Goal: Task Accomplishment & Management: Manage account settings

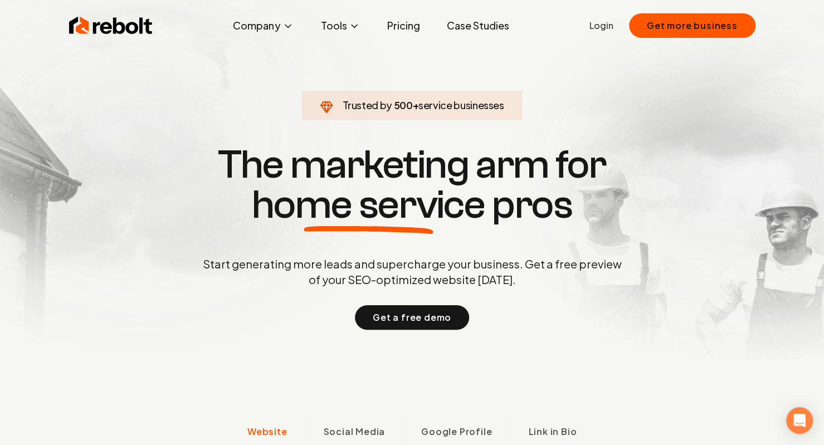
click at [599, 26] on link "Login" at bounding box center [601, 25] width 24 height 13
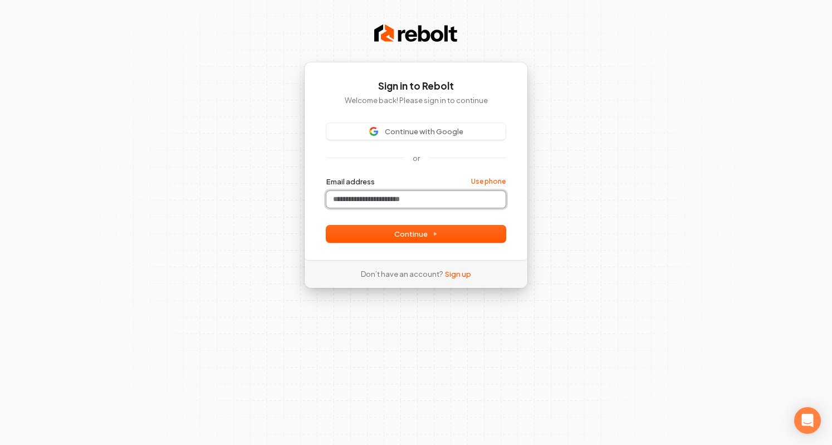
click at [408, 194] on input "Email address" at bounding box center [415, 199] width 179 height 17
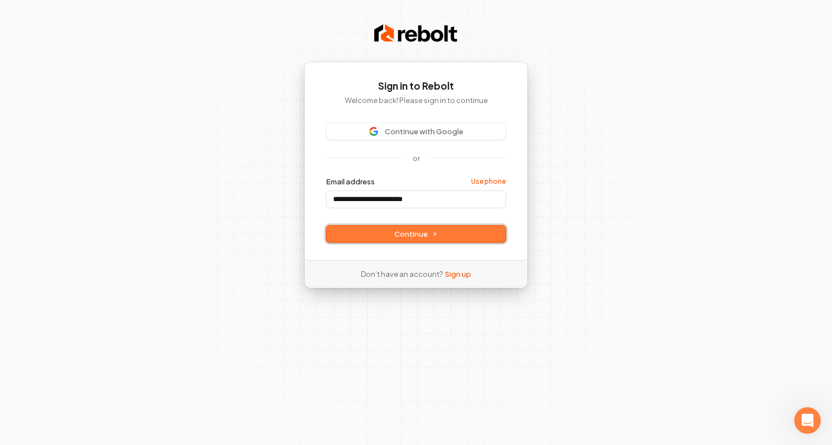
click at [412, 237] on span "Continue" at bounding box center [415, 234] width 43 height 10
type input "**********"
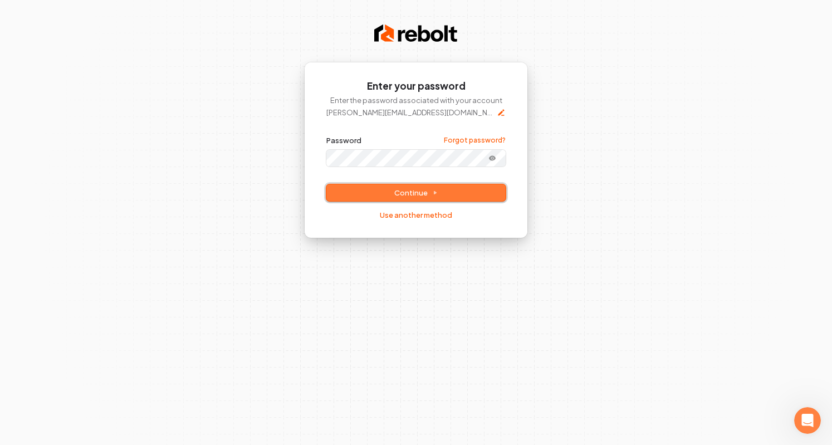
click at [420, 191] on span "Continue" at bounding box center [415, 193] width 43 height 10
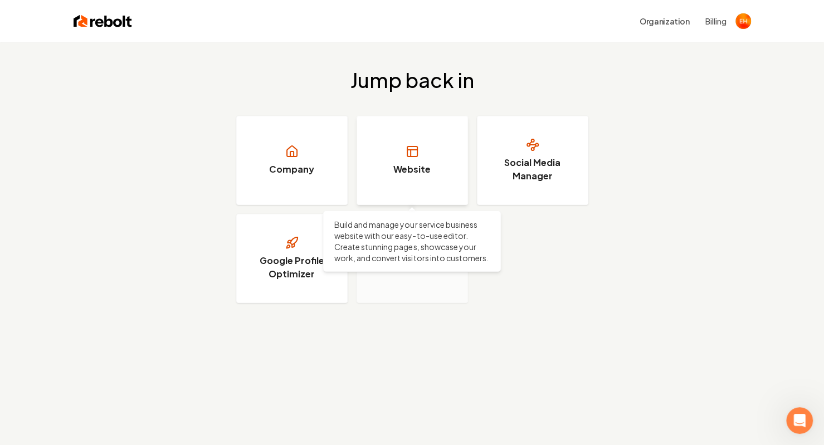
click at [413, 145] on icon at bounding box center [412, 151] width 13 height 13
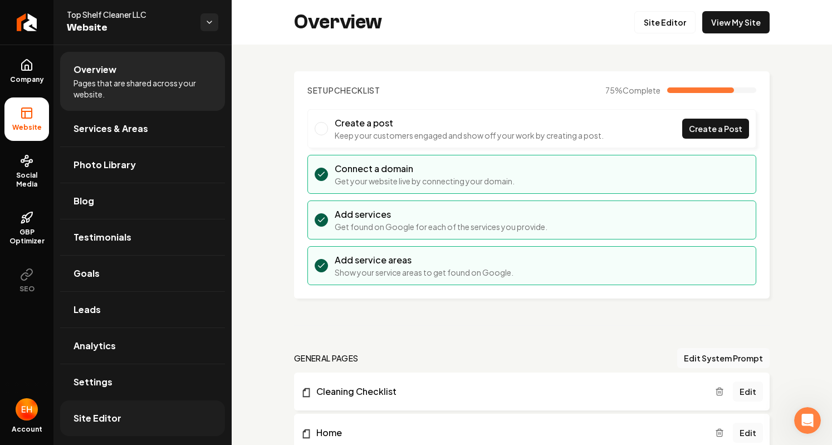
click at [100, 415] on span "Site Editor" at bounding box center [98, 418] width 48 height 13
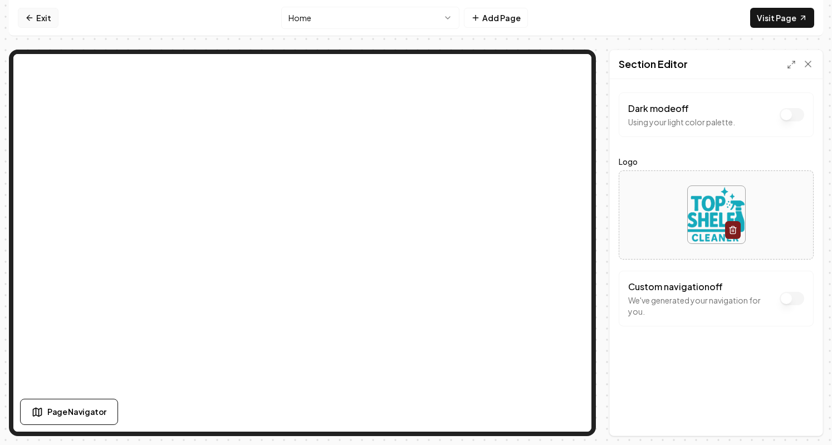
click at [35, 16] on link "Exit" at bounding box center [38, 18] width 41 height 20
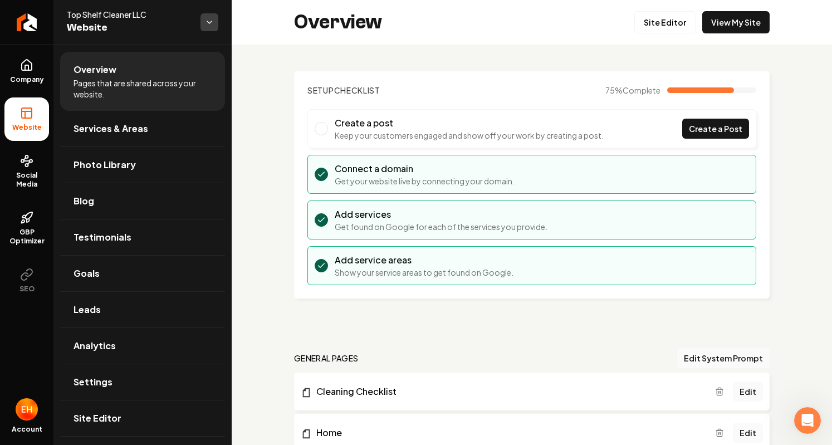
click at [208, 22] on html "Company Website Social Media GBP Optimizer SEO Account Top Shelf Cleaner LLC We…" at bounding box center [416, 222] width 832 height 445
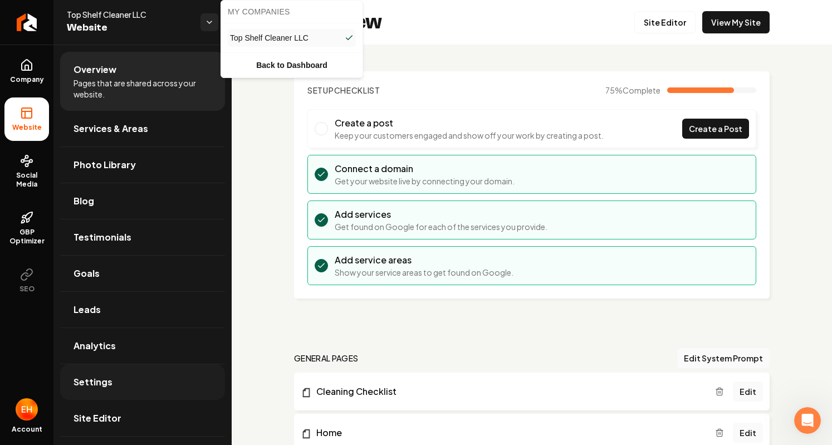
click at [77, 385] on html "Company Website Social Media GBP Optimizer SEO Account Top Shelf Cleaner LLC We…" at bounding box center [416, 222] width 832 height 445
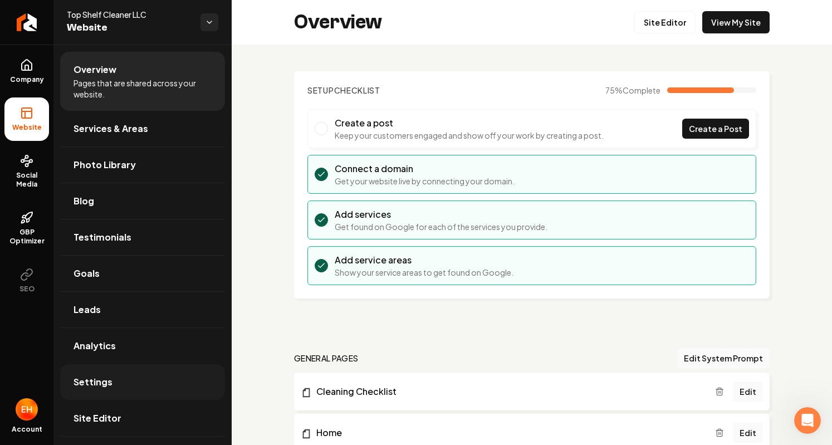
click at [79, 383] on span "Settings" at bounding box center [93, 381] width 39 height 13
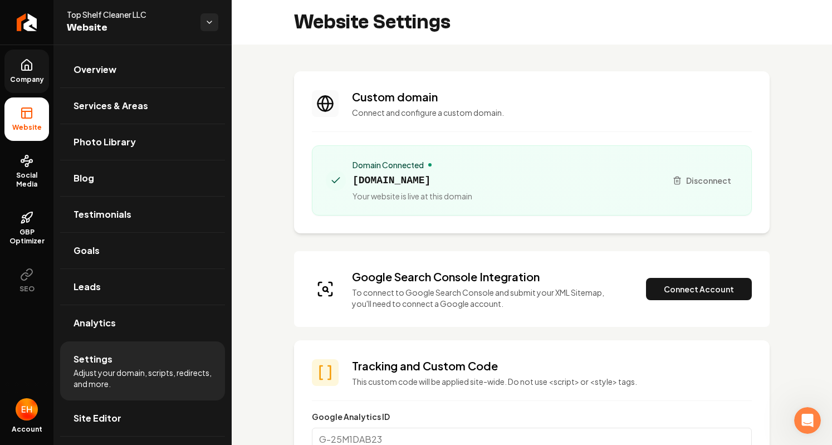
click at [22, 79] on span "Company" at bounding box center [27, 79] width 43 height 9
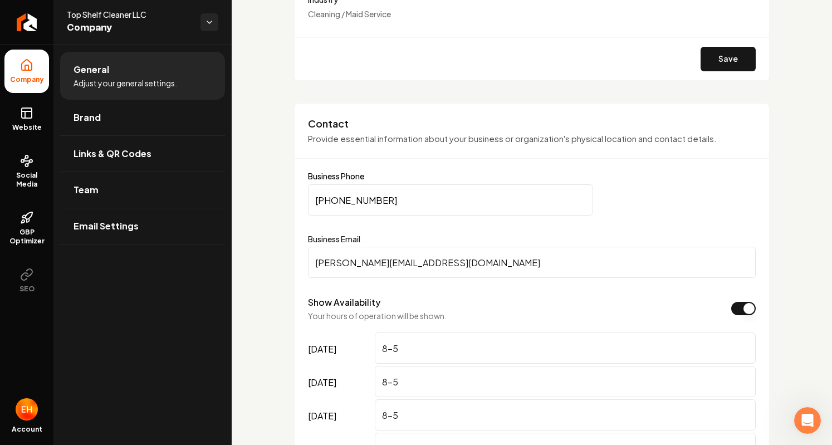
scroll to position [408, 0]
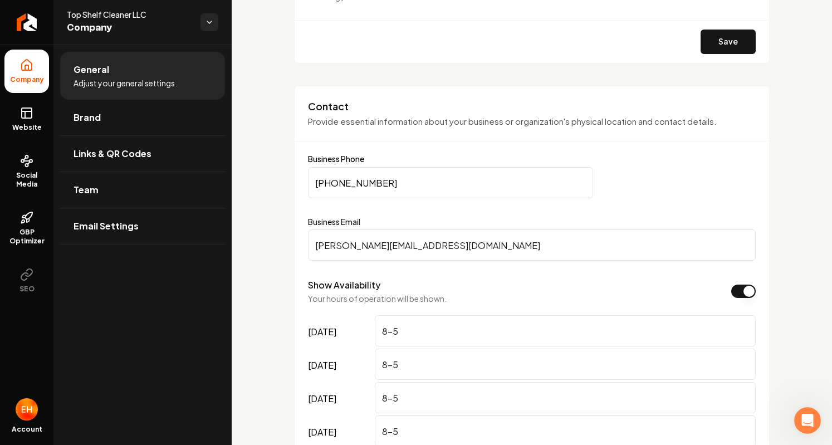
drag, startPoint x: 392, startPoint y: 177, endPoint x: 282, endPoint y: 193, distance: 111.5
type input "[PHONE_NUMBER]"
click at [675, 107] on h3 "Contact" at bounding box center [532, 106] width 448 height 13
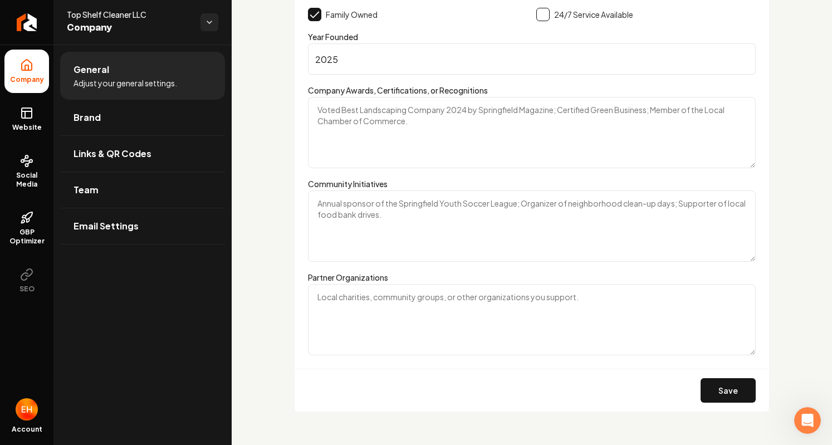
scroll to position [1799, 0]
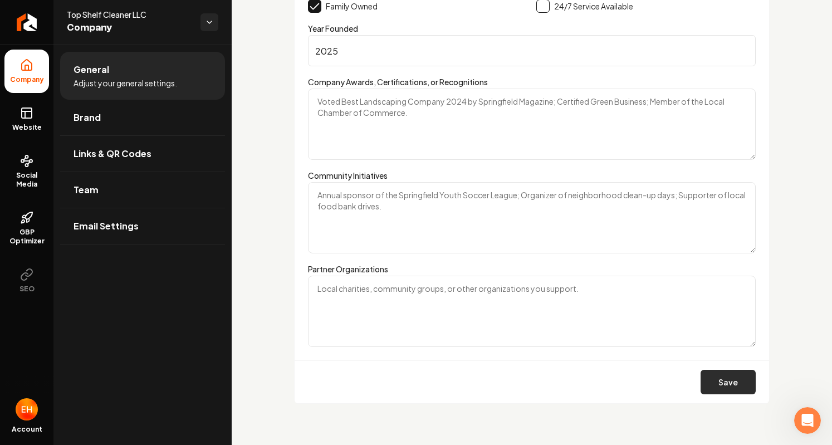
click at [725, 380] on button "Save" at bounding box center [728, 382] width 55 height 25
click at [719, 378] on button "Save" at bounding box center [728, 382] width 55 height 25
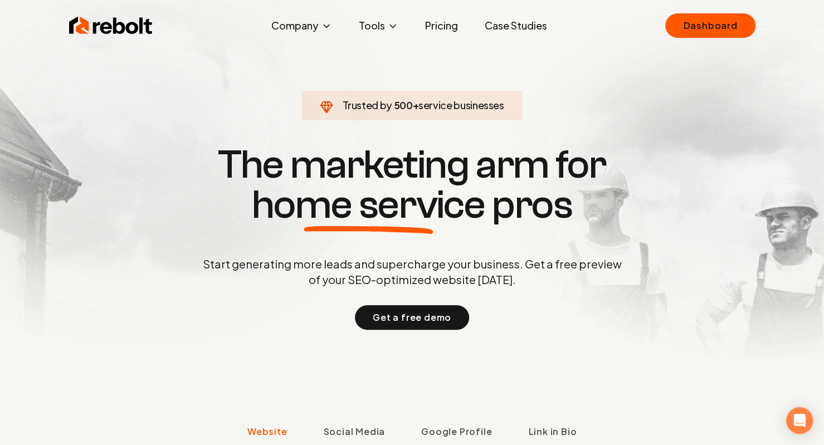
click at [516, 330] on section "Trusted by 500 + service businesses The marketing arm for home service pros Sta…" at bounding box center [412, 236] width 553 height 401
click at [710, 38] on div "Rebolt Company About Blog Jobs Tools Google Review QR Code Generator Google Bus…" at bounding box center [412, 25] width 713 height 33
click at [704, 30] on link "Dashboard" at bounding box center [710, 25] width 90 height 25
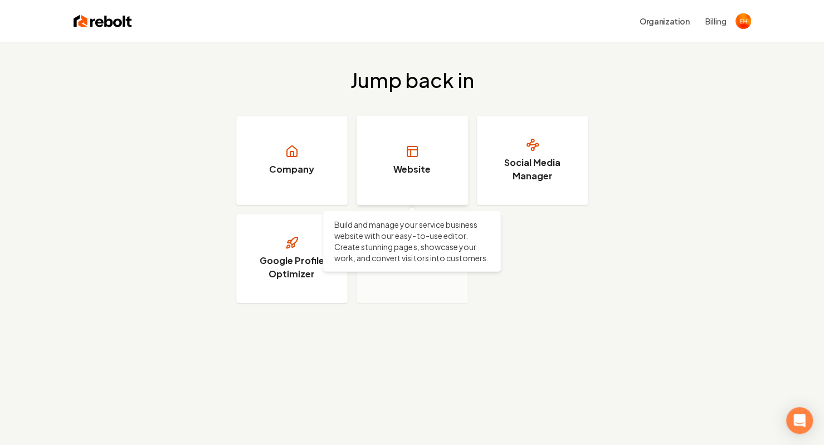
click at [431, 175] on link "Website" at bounding box center [412, 160] width 111 height 89
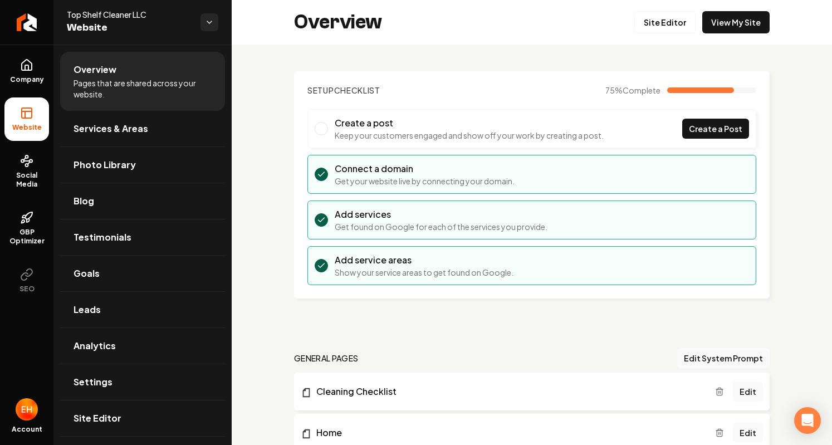
click at [19, 413] on img "Open user button" at bounding box center [27, 409] width 22 height 22
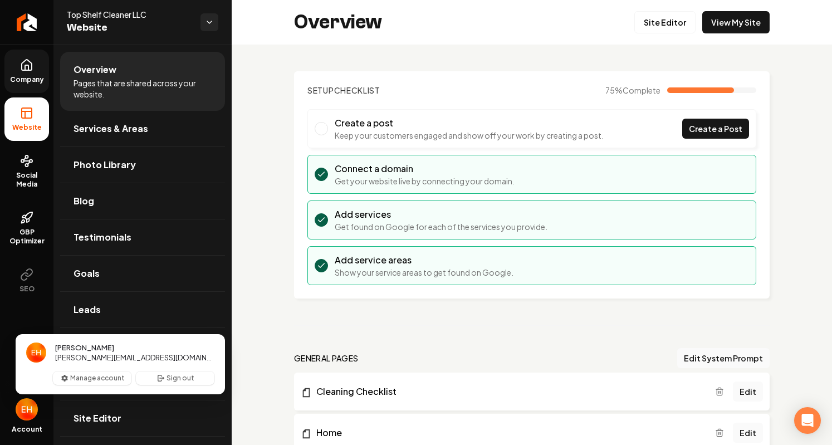
click at [33, 67] on icon at bounding box center [26, 64] width 13 height 13
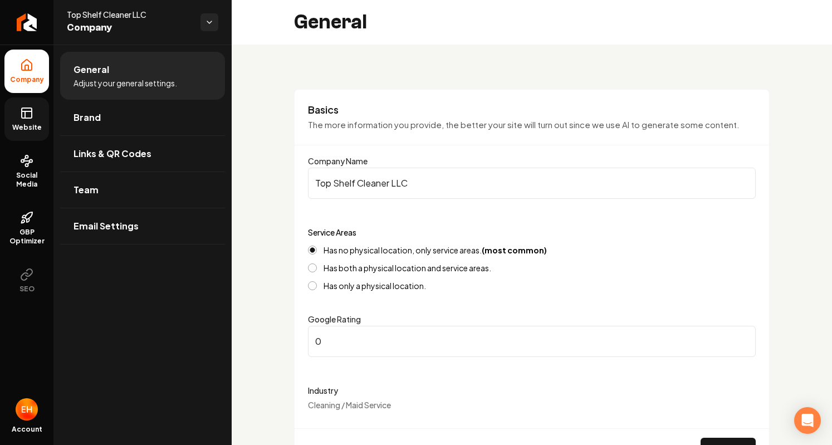
click at [25, 120] on link "Website" at bounding box center [26, 118] width 45 height 43
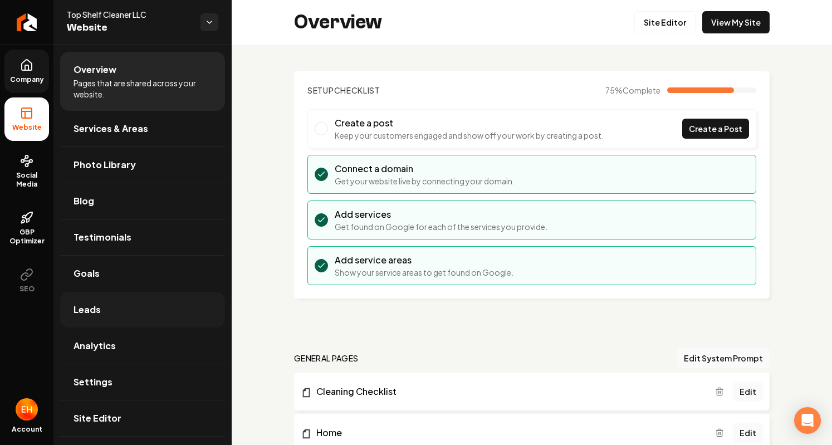
click at [98, 316] on link "Leads" at bounding box center [142, 310] width 165 height 36
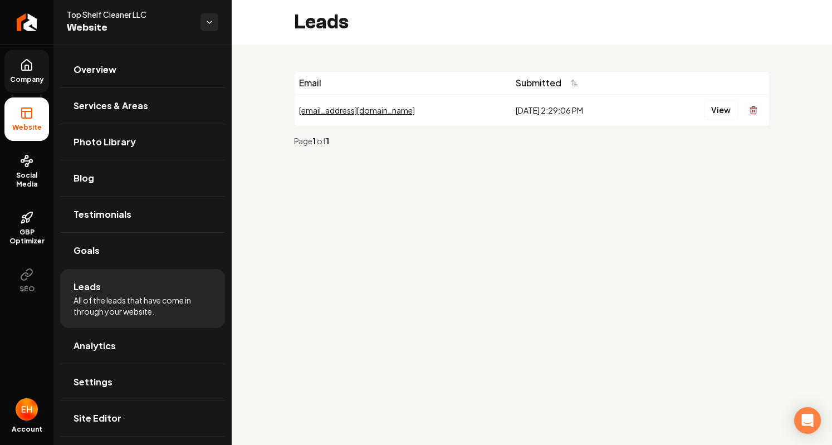
click at [27, 72] on link "Company" at bounding box center [26, 71] width 45 height 43
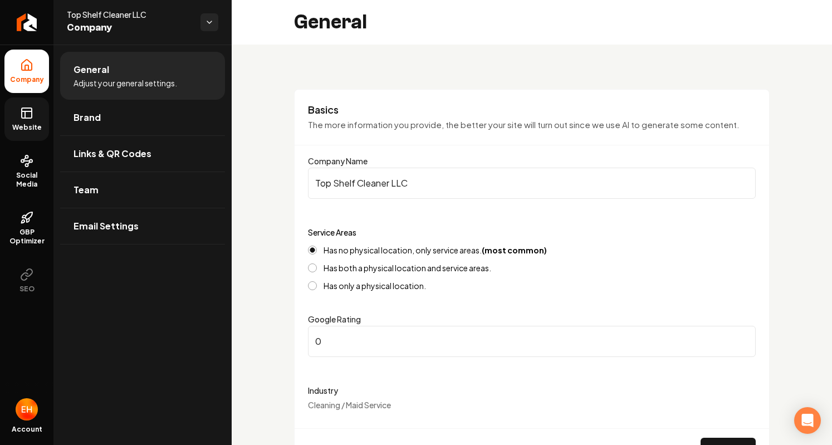
click at [34, 116] on link "Website" at bounding box center [26, 118] width 45 height 43
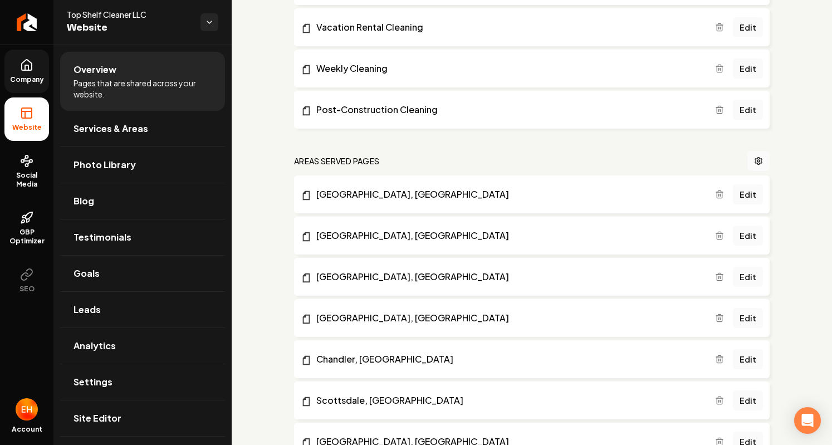
scroll to position [1441, 0]
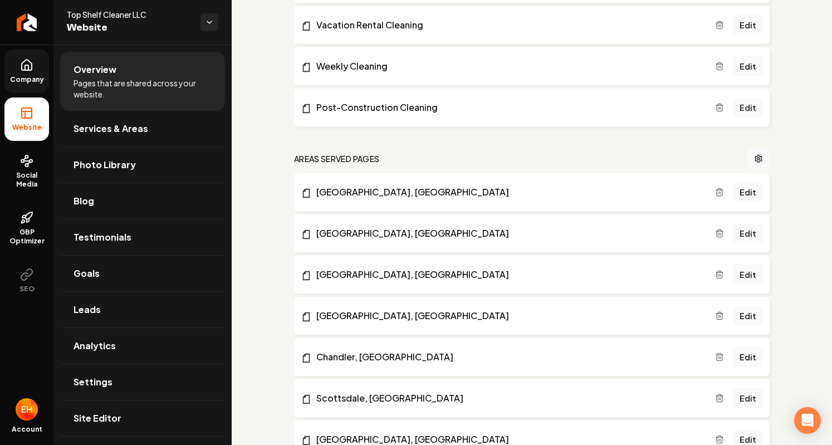
click at [114, 83] on span "Pages that are shared across your website." at bounding box center [143, 88] width 138 height 22
click at [21, 121] on li "Website" at bounding box center [26, 118] width 45 height 43
click at [120, 381] on link "Settings" at bounding box center [142, 382] width 165 height 36
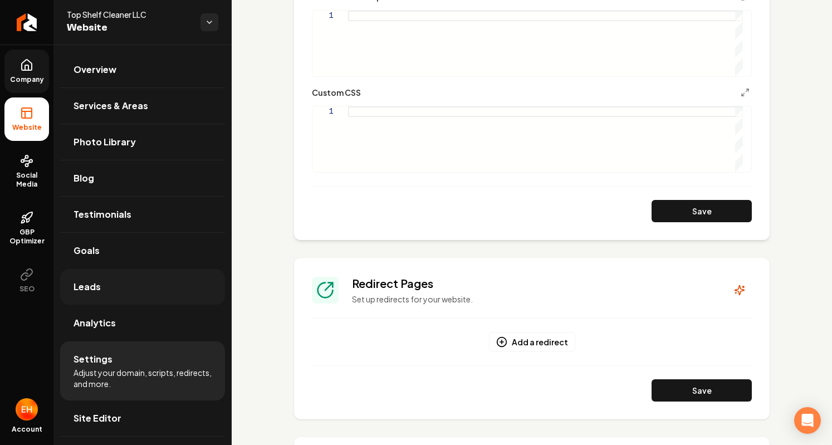
scroll to position [767, 0]
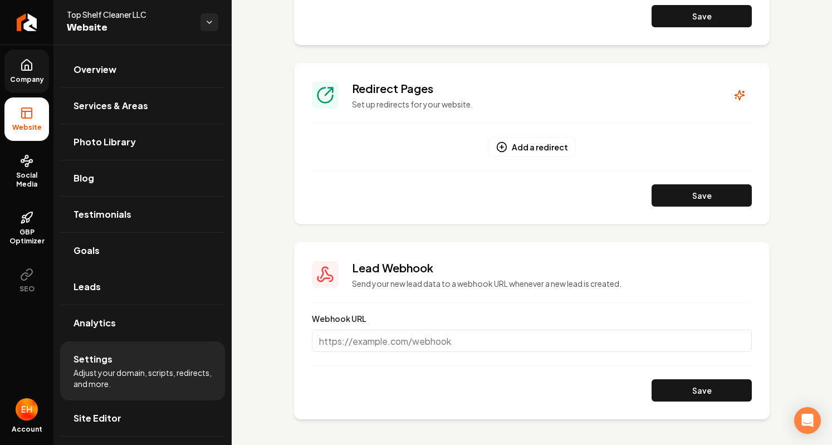
click at [25, 119] on icon at bounding box center [26, 112] width 13 height 13
click at [23, 69] on icon at bounding box center [26, 64] width 13 height 13
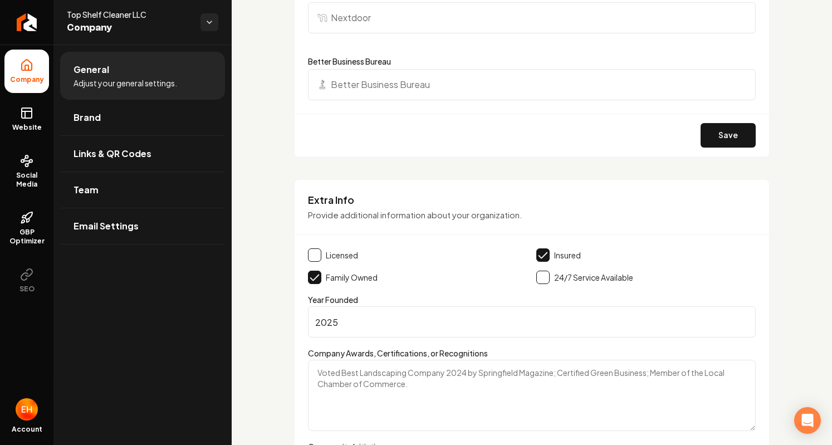
scroll to position [1529, 0]
click at [724, 270] on div "24/7 Service Available" at bounding box center [645, 276] width 219 height 13
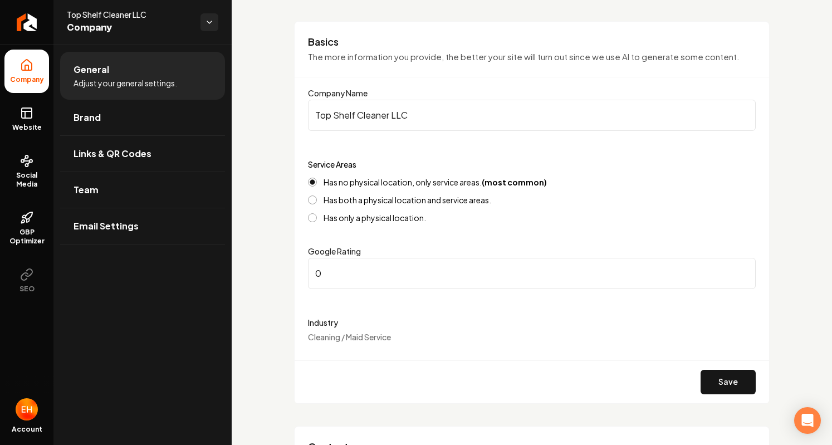
scroll to position [0, 0]
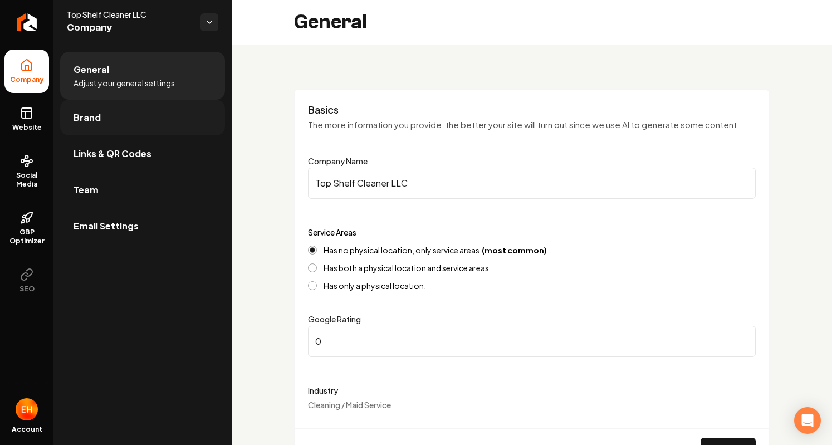
click at [94, 120] on span "Brand" at bounding box center [87, 117] width 27 height 13
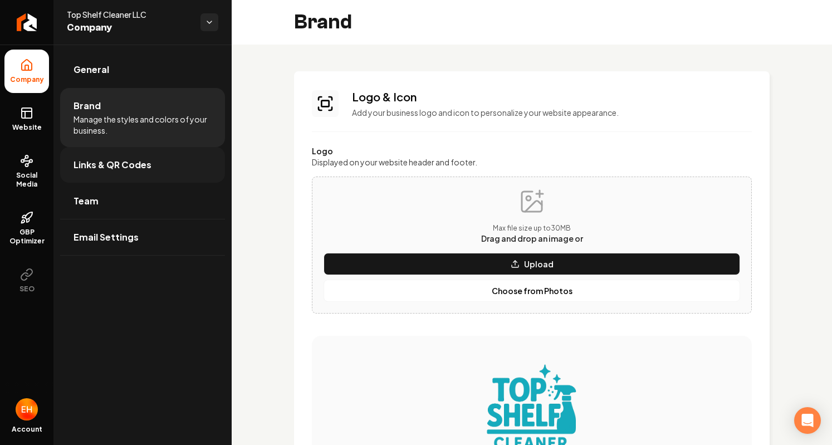
click at [85, 167] on span "Links & QR Codes" at bounding box center [113, 164] width 78 height 13
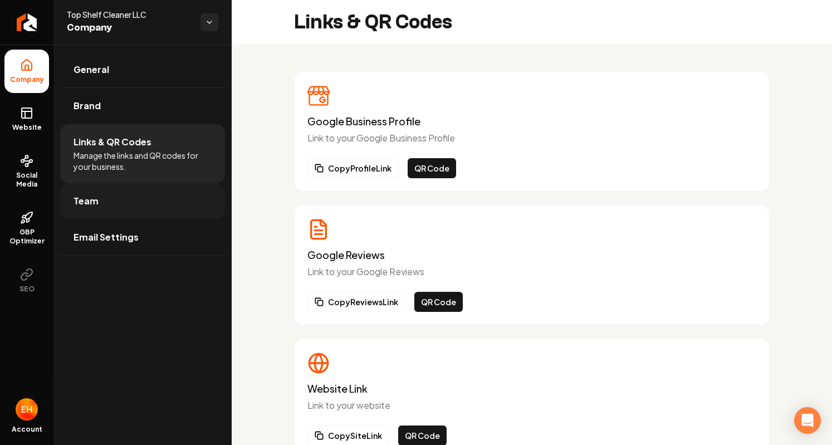
click at [87, 204] on span "Team" at bounding box center [86, 200] width 25 height 13
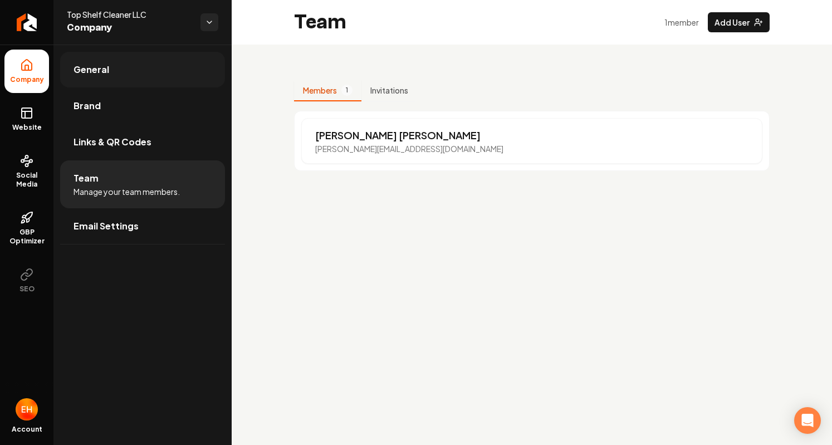
click at [94, 74] on span "General" at bounding box center [92, 69] width 36 height 13
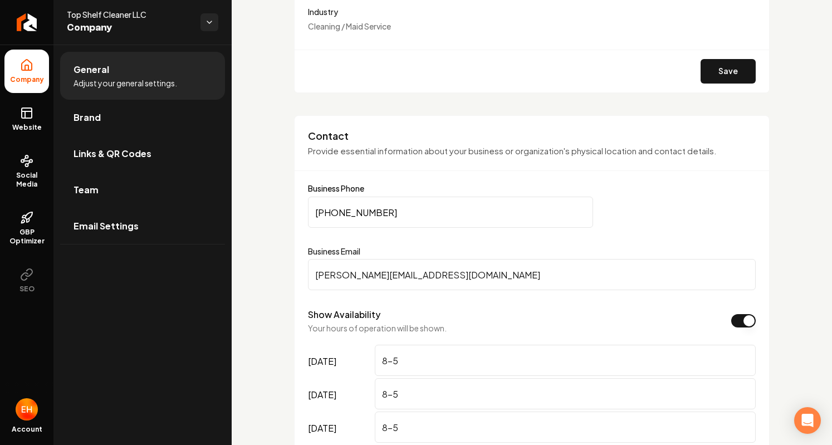
scroll to position [379, 0]
click at [409, 209] on input "[PHONE_NUMBER]" at bounding box center [450, 211] width 285 height 31
type input "[PHONE_NUMBER]"
click at [713, 71] on button "Save" at bounding box center [728, 70] width 55 height 25
click at [738, 324] on button "Show Availability" at bounding box center [743, 320] width 25 height 13
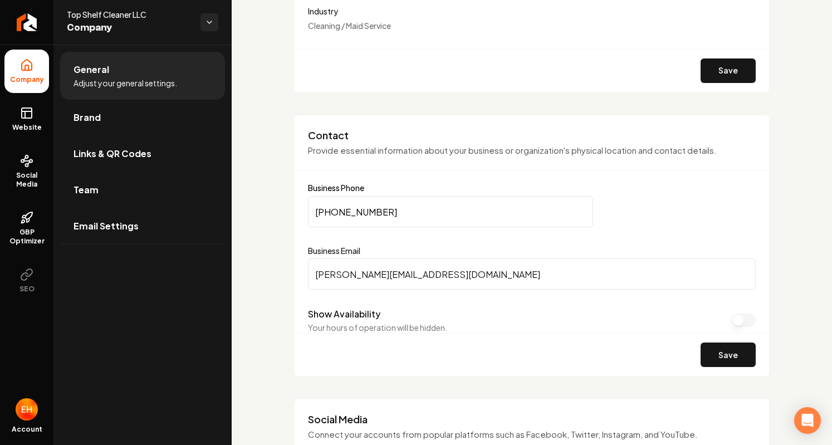
click at [739, 324] on button "Show Availability" at bounding box center [743, 320] width 25 height 13
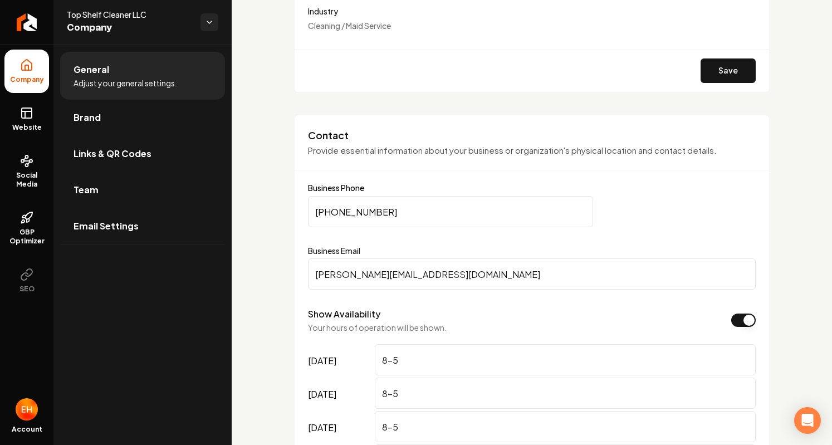
scroll to position [0, 0]
